Goal: Download file/media

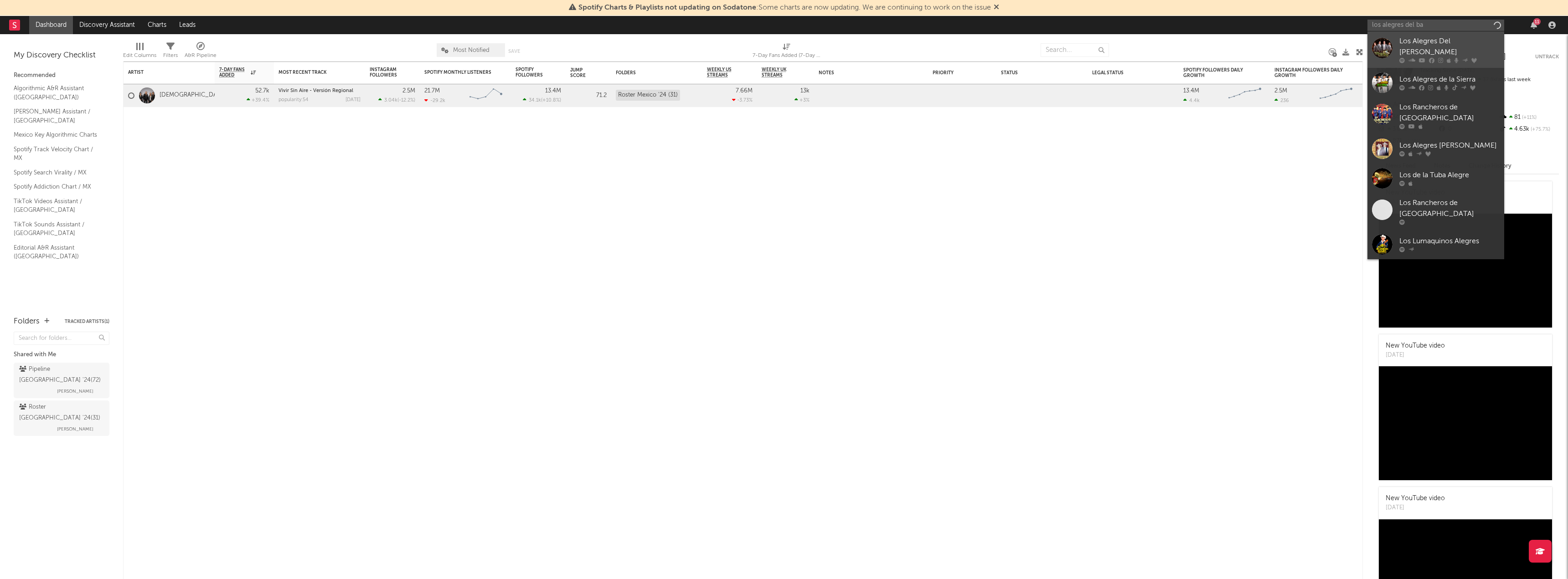
type input "los alegres del ba"
click at [1426, 46] on div "Los Alegres Del [PERSON_NAME]" at bounding box center [1449, 47] width 100 height 22
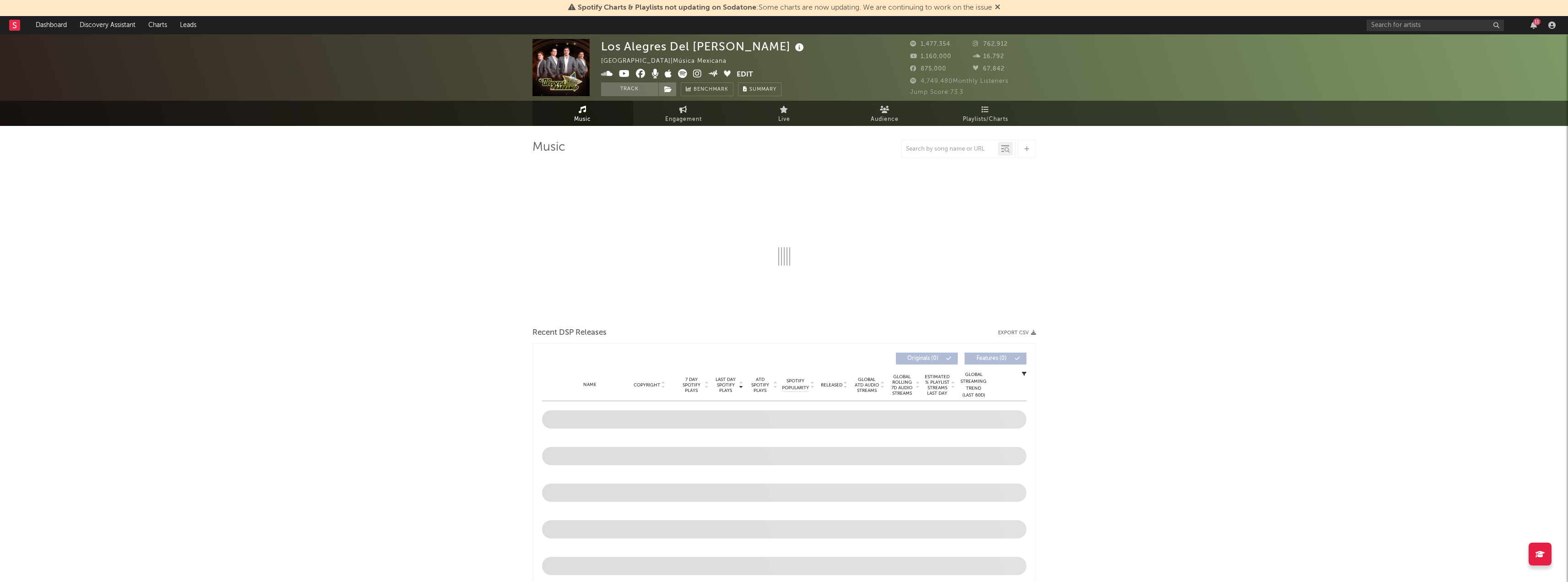
select select "6m"
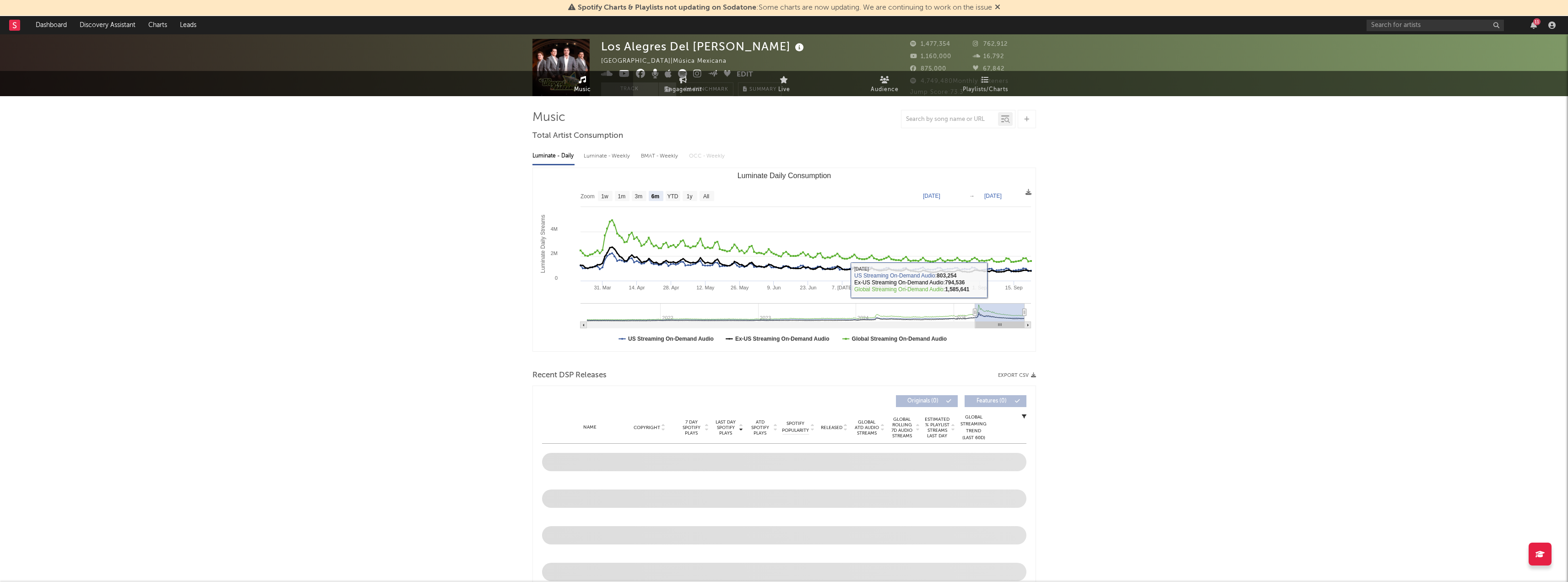
scroll to position [46, 0]
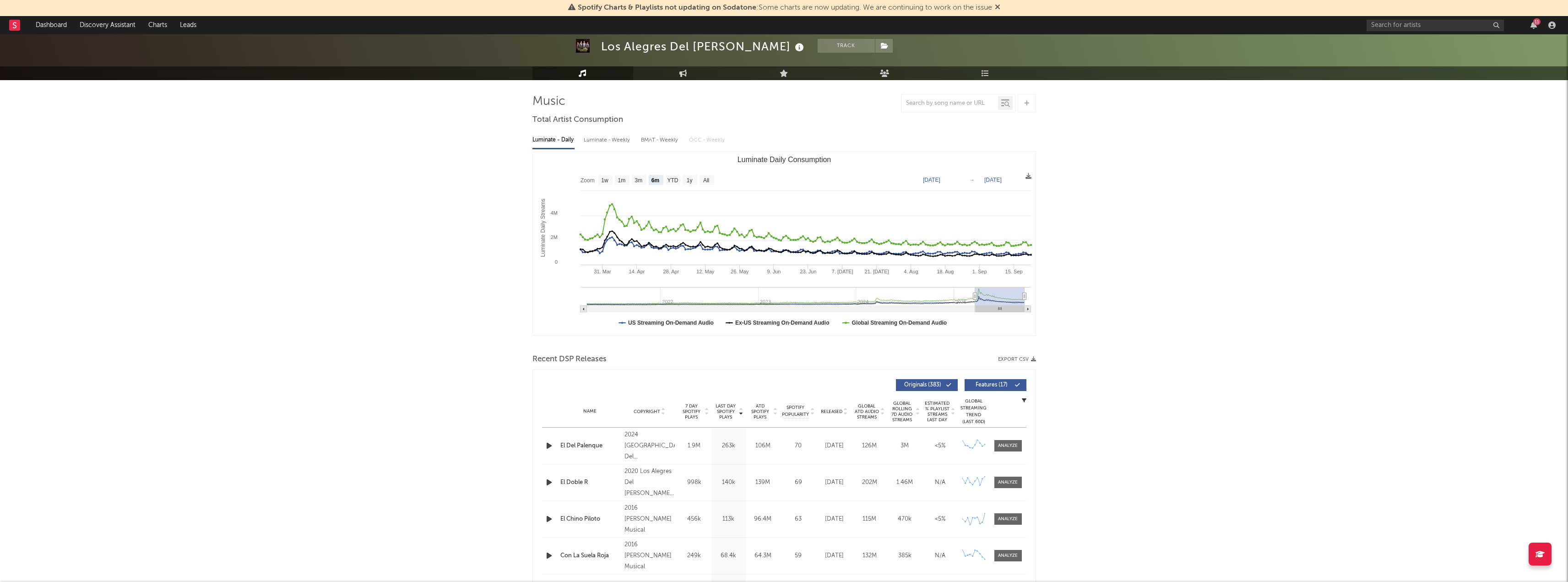
click at [1031, 360] on icon "button" at bounding box center [1033, 359] width 5 height 5
